Goal: Find specific page/section: Find specific page/section

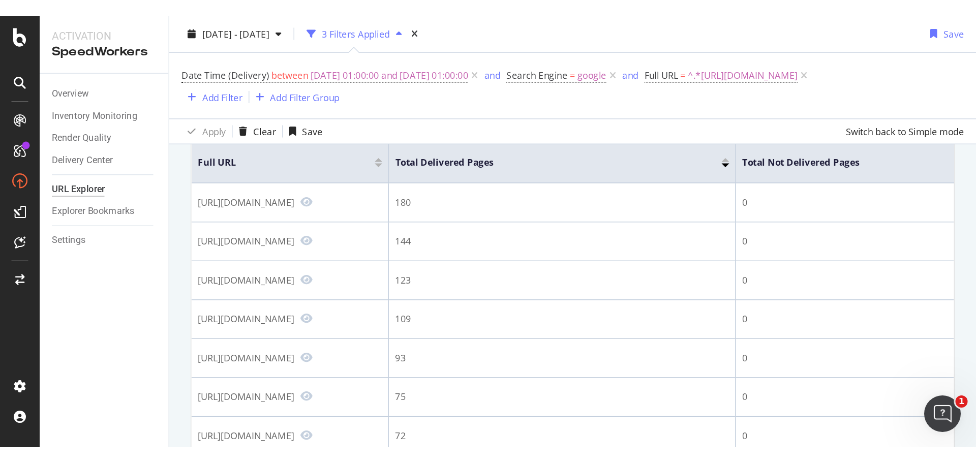
scroll to position [73, 0]
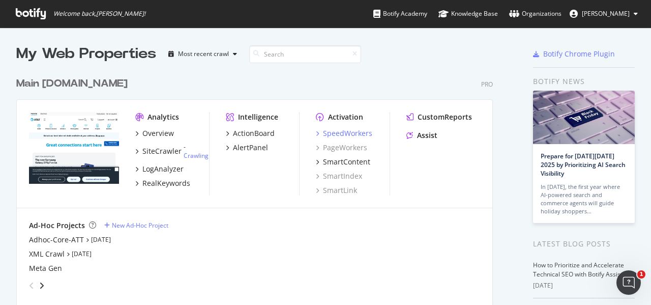
scroll to position [297, 635]
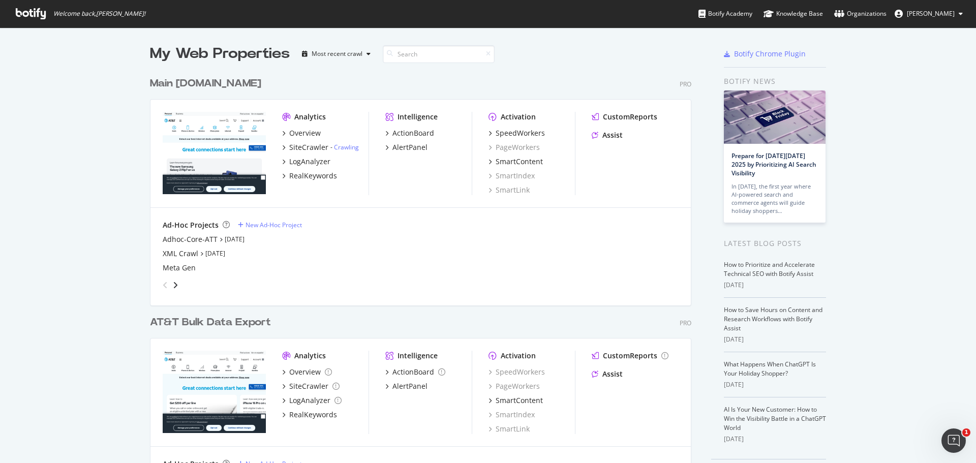
scroll to position [456, 961]
